Goal: Task Accomplishment & Management: Use online tool/utility

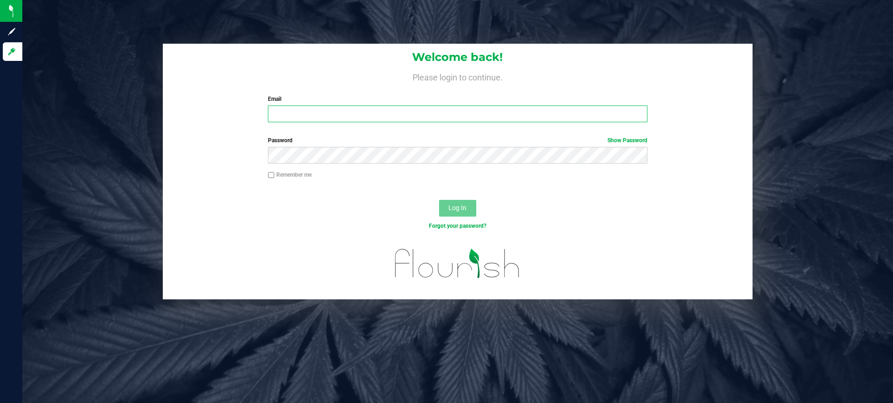
click at [512, 120] on input "Email" at bounding box center [457, 114] width 379 height 17
type input "[EMAIL_ADDRESS][DOMAIN_NAME]"
click at [451, 210] on span "Log In" at bounding box center [457, 207] width 18 height 7
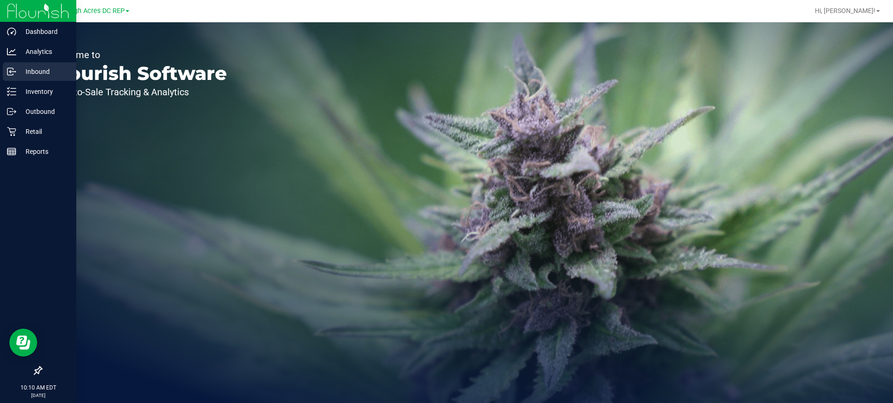
click at [33, 73] on p "Inbound" at bounding box center [44, 71] width 56 height 11
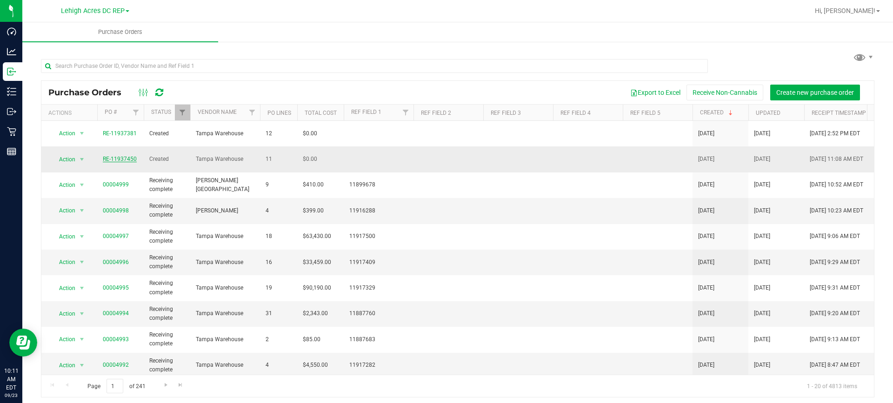
click at [117, 157] on link "RE-11937450" at bounding box center [120, 159] width 34 height 7
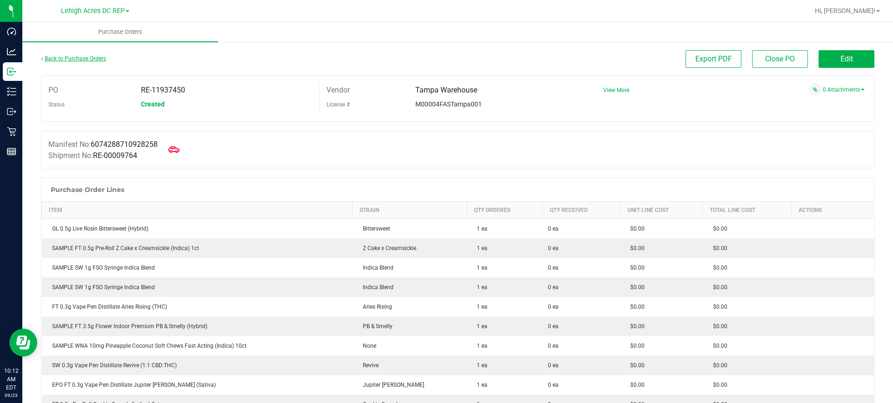
click at [58, 61] on link "Back to Purchase Orders" at bounding box center [73, 58] width 65 height 7
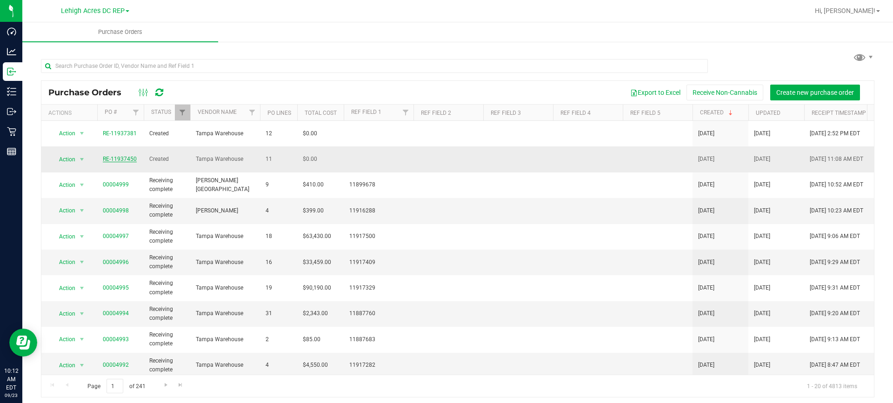
click at [127, 156] on link "RE-11937450" at bounding box center [120, 159] width 34 height 7
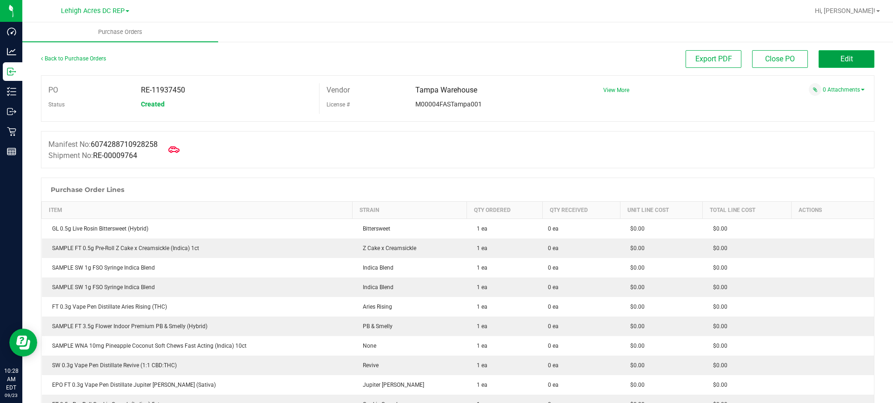
click at [841, 57] on span "Edit" at bounding box center [847, 58] width 13 height 9
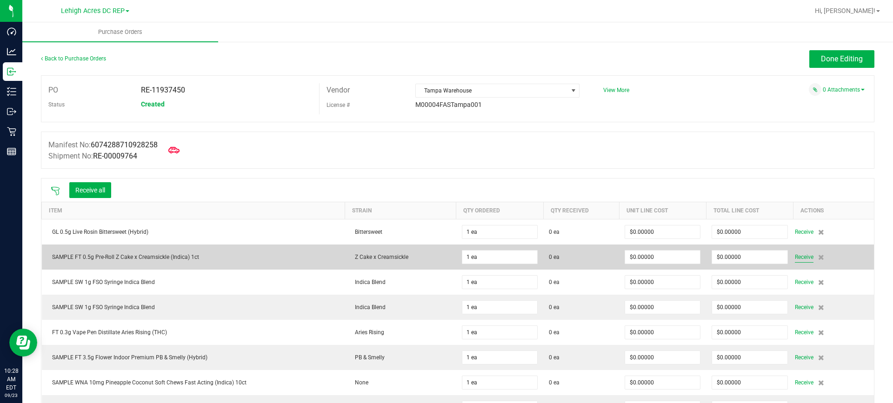
click at [797, 260] on span "Receive" at bounding box center [804, 257] width 19 height 11
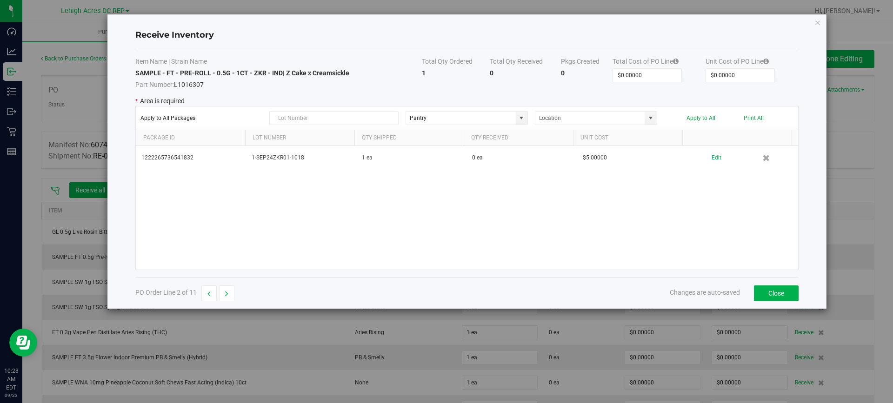
drag, startPoint x: 194, startPoint y: 158, endPoint x: 134, endPoint y: 158, distance: 60.9
click at [134, 158] on div "Receive Inventory Item Name | Strain Name Total Qty Ordered Total Qty Received …" at bounding box center [466, 161] width 719 height 294
copy table "1222265736541832"
click at [814, 20] on div "Receive Inventory Item Name | Strain Name Total Qty Ordered Total Qty Received …" at bounding box center [466, 161] width 719 height 294
click at [819, 24] on icon "Close modal" at bounding box center [818, 22] width 7 height 11
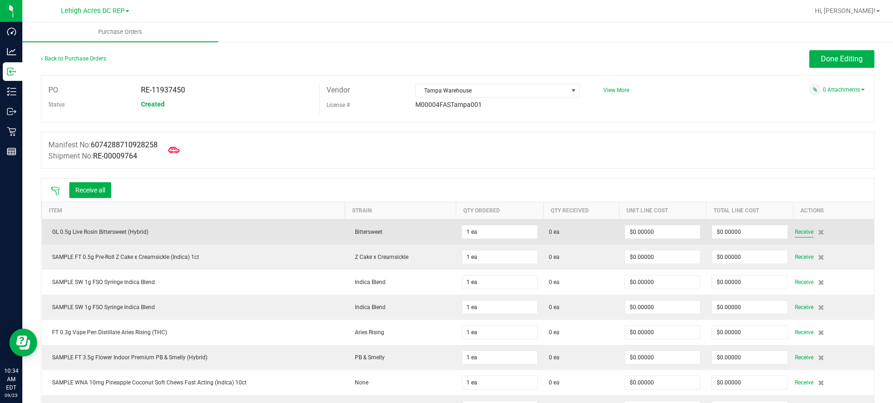
click at [800, 231] on span "Receive" at bounding box center [804, 232] width 19 height 11
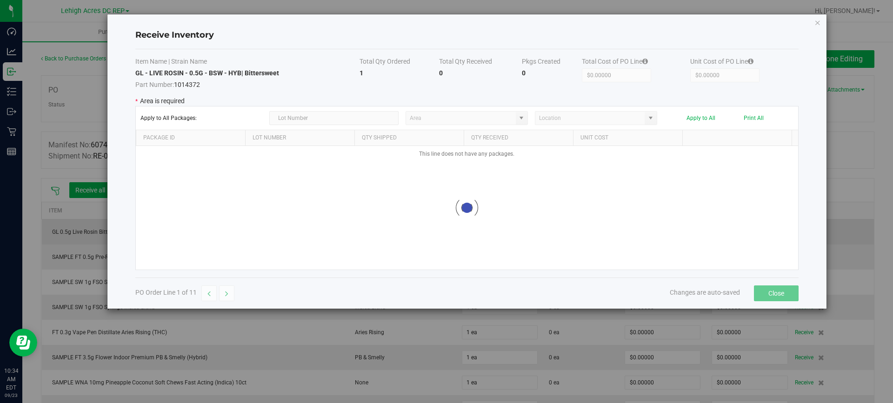
type input "Pantry"
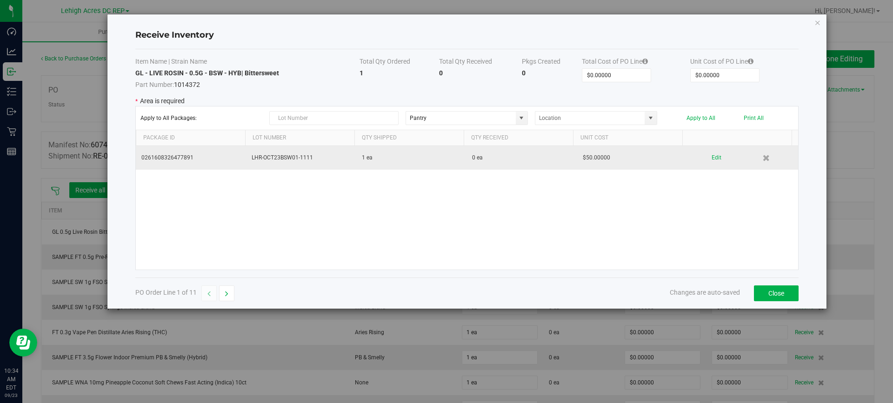
drag, startPoint x: 194, startPoint y: 161, endPoint x: 137, endPoint y: 158, distance: 57.3
click at [137, 158] on td "0261608326477891" at bounding box center [191, 158] width 110 height 24
copy td "0261608326477891"
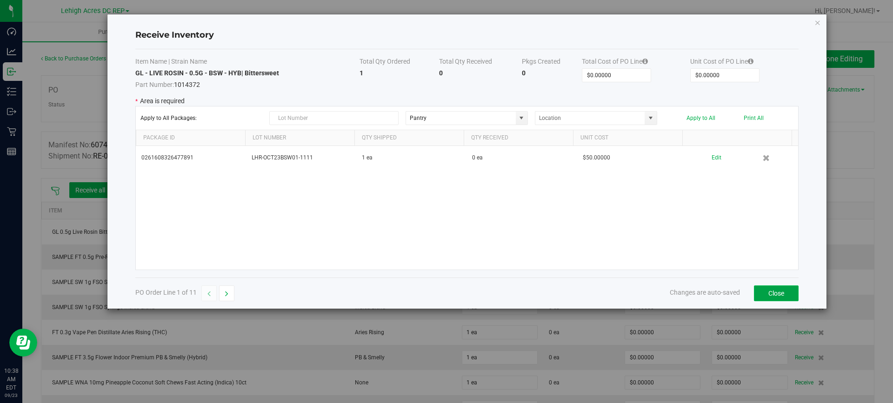
click at [776, 288] on button "Close" at bounding box center [776, 294] width 45 height 16
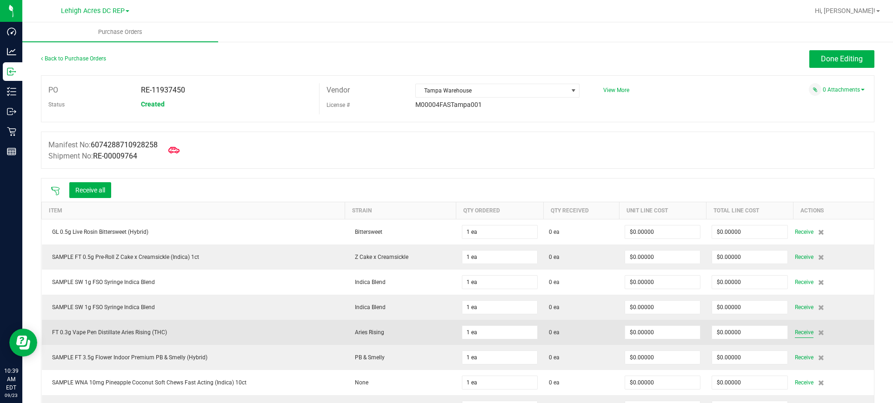
click at [795, 332] on span "Receive" at bounding box center [804, 332] width 19 height 11
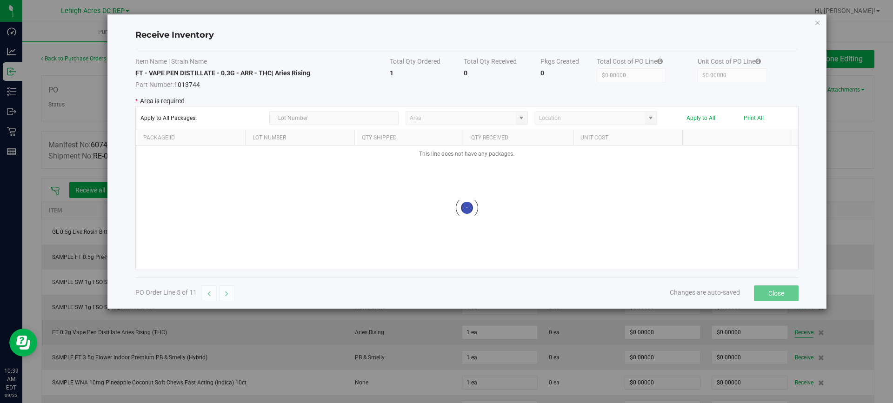
type input "Pantry"
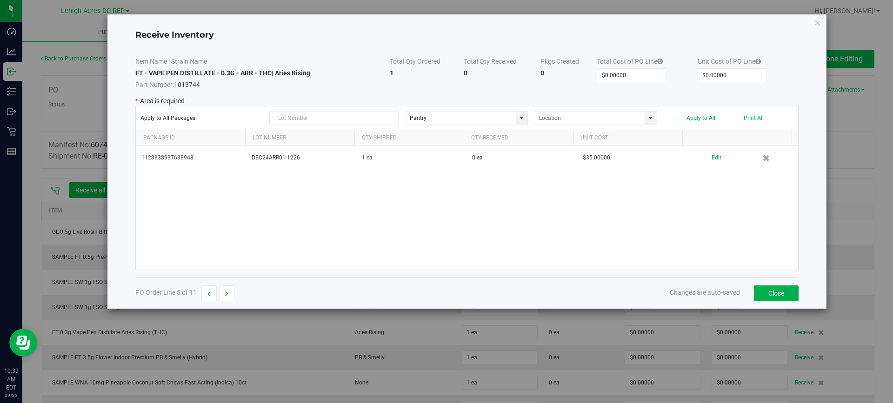
drag, startPoint x: 198, startPoint y: 157, endPoint x: 127, endPoint y: 163, distance: 70.6
click at [127, 163] on div "Receive Inventory Item Name | Strain Name Total Qty Ordered Total Qty Received …" at bounding box center [466, 161] width 719 height 294
copy table "1128838937638948"
click at [781, 286] on button "Close" at bounding box center [776, 294] width 45 height 16
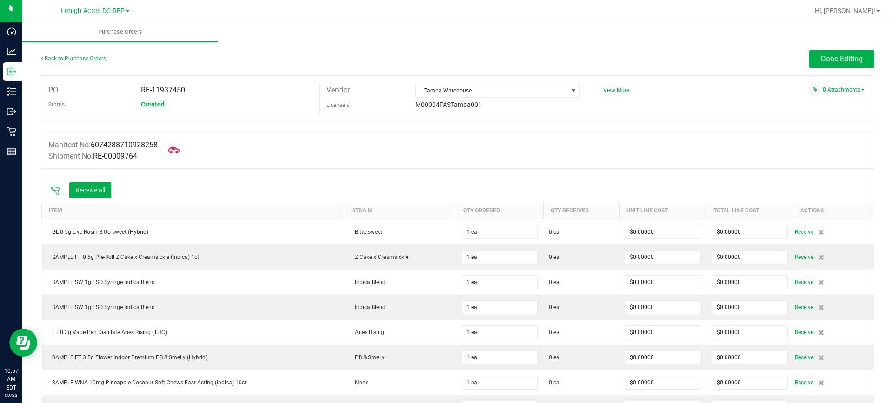
click at [88, 58] on link "Back to Purchase Orders" at bounding box center [73, 58] width 65 height 7
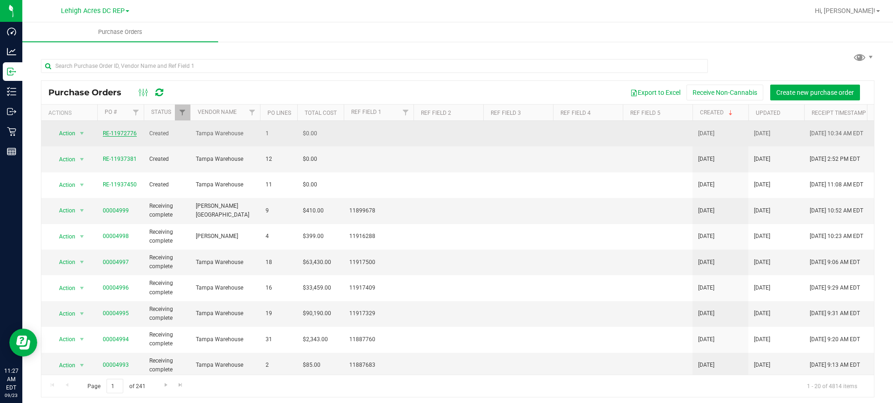
click at [123, 134] on link "RE-11972776" at bounding box center [120, 133] width 34 height 7
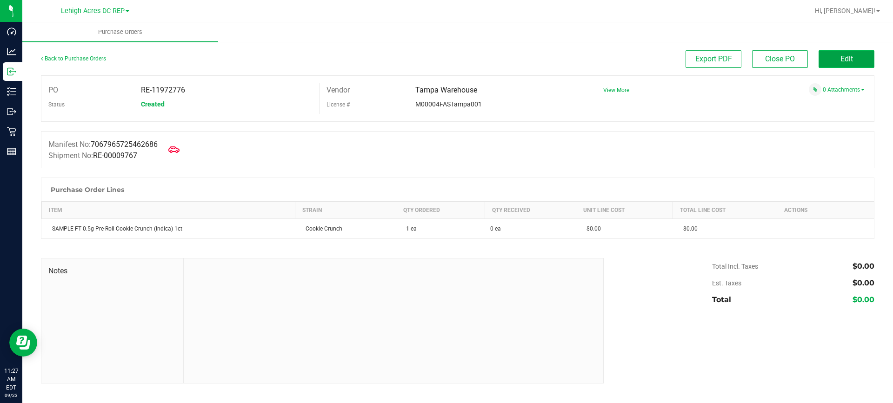
click at [855, 60] on button "Edit" at bounding box center [847, 59] width 56 height 18
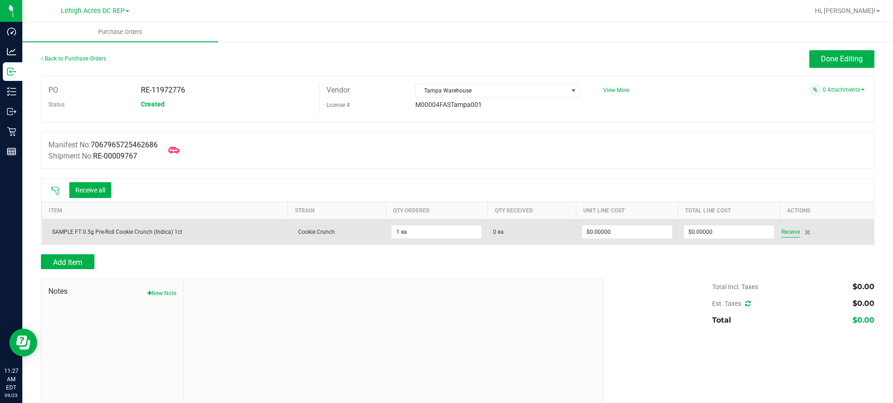
click at [786, 232] on span "Receive" at bounding box center [791, 232] width 19 height 11
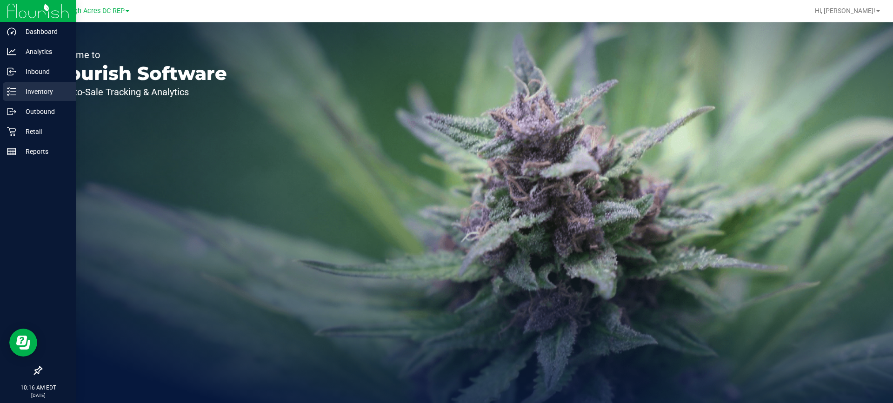
click at [46, 92] on p "Inventory" at bounding box center [44, 91] width 56 height 11
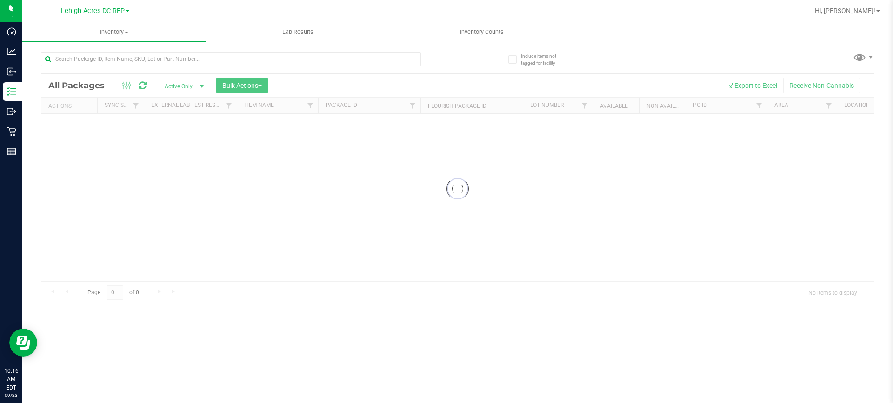
click at [508, 48] on div "Include items not tagged for facility" at bounding box center [535, 55] width 66 height 25
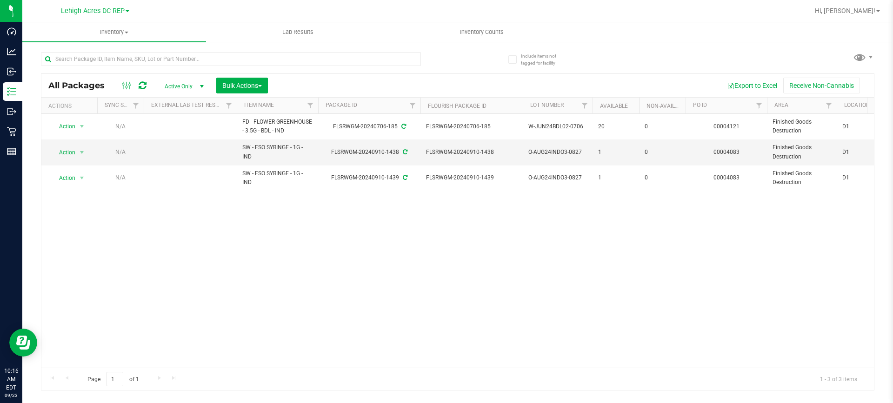
click at [512, 56] on label "Include items not tagged for facility" at bounding box center [537, 60] width 59 height 14
click at [515, 59] on span at bounding box center [512, 59] width 8 height 8
click at [0, 0] on input "Include items not tagged for facility" at bounding box center [0, 0] width 0 height 0
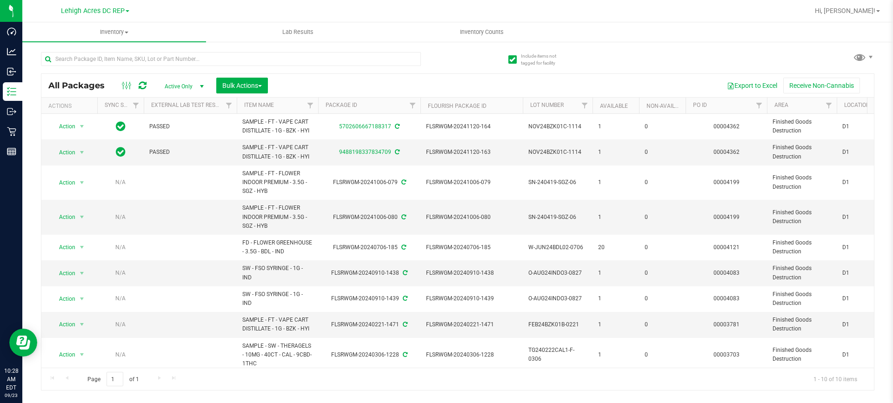
scroll to position [46, 0]
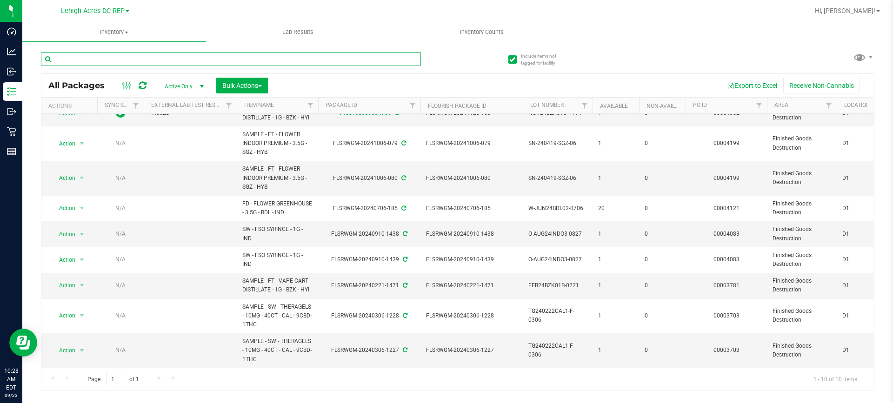
click at [102, 57] on input "text" at bounding box center [231, 59] width 380 height 14
paste input "1222265736541832"
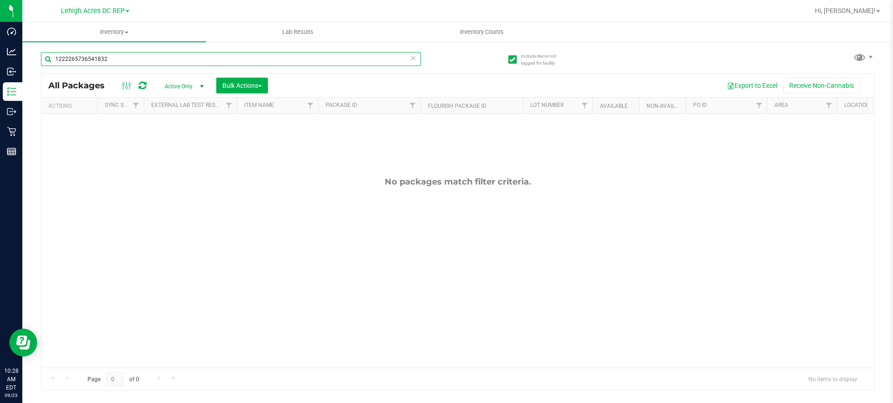
type input "1222265736541832"
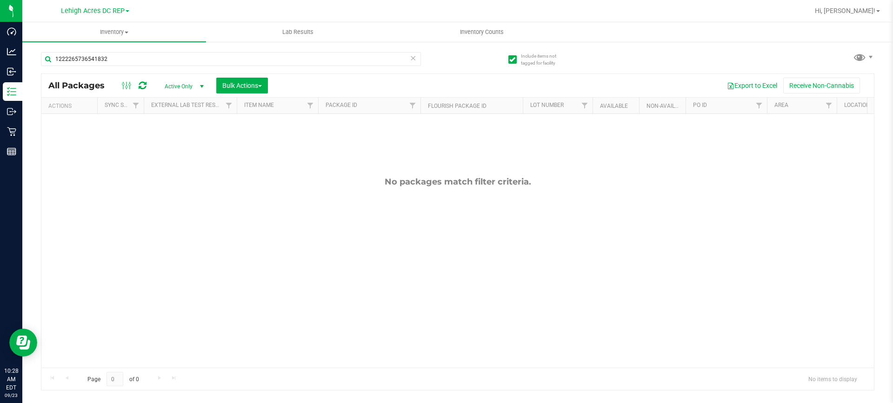
click at [192, 86] on span "Active Only" at bounding box center [182, 86] width 51 height 13
click at [180, 141] on li "All" at bounding box center [182, 143] width 50 height 14
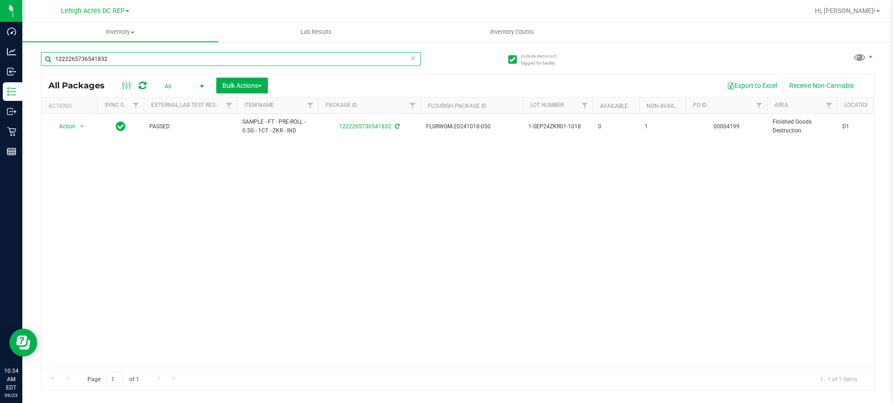
click at [119, 63] on input "1222265736541832" at bounding box center [231, 59] width 380 height 14
type input "1"
paste input "0261608326477891"
click at [128, 59] on input "0261608326477891" at bounding box center [231, 59] width 380 height 14
type input "0"
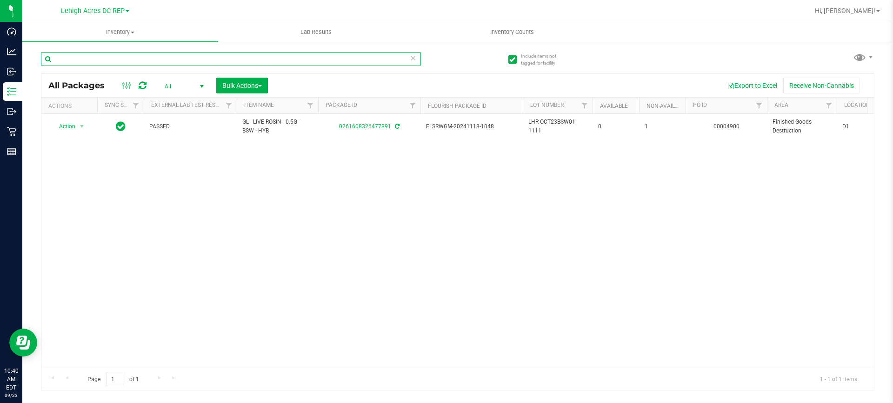
paste input "1128838937638948"
type input "1128838937638948"
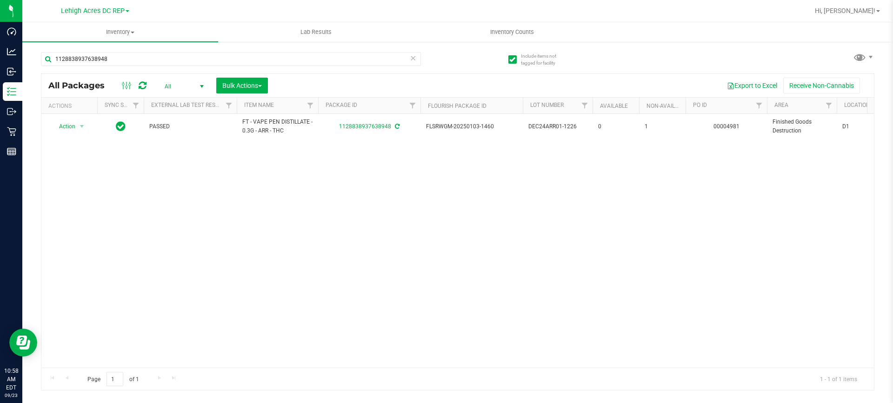
drag, startPoint x: 162, startPoint y: 1, endPoint x: 192, endPoint y: 11, distance: 31.6
click at [192, 11] on div at bounding box center [488, 11] width 642 height 18
